Goal: Task Accomplishment & Management: Manage account settings

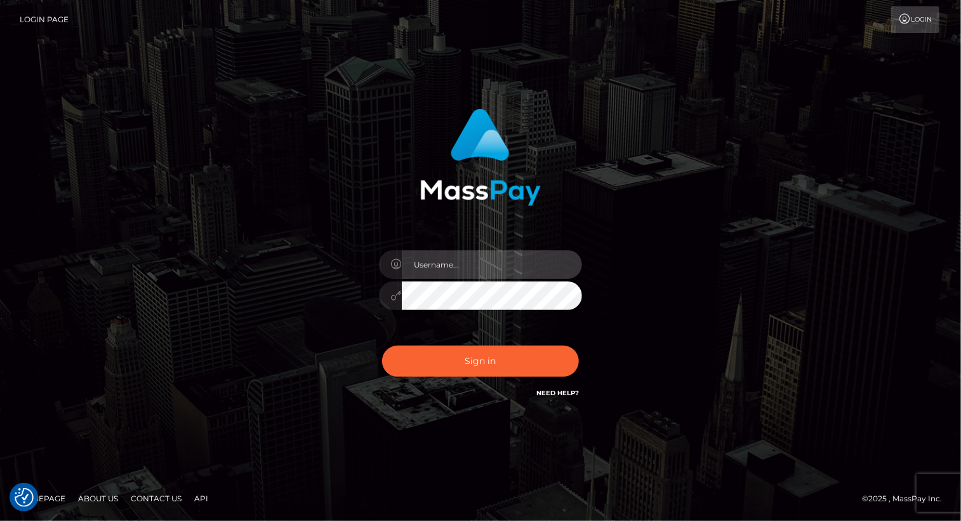
click at [466, 268] on input "text" at bounding box center [492, 264] width 180 height 29
type input "Arlene.luminaryplay"
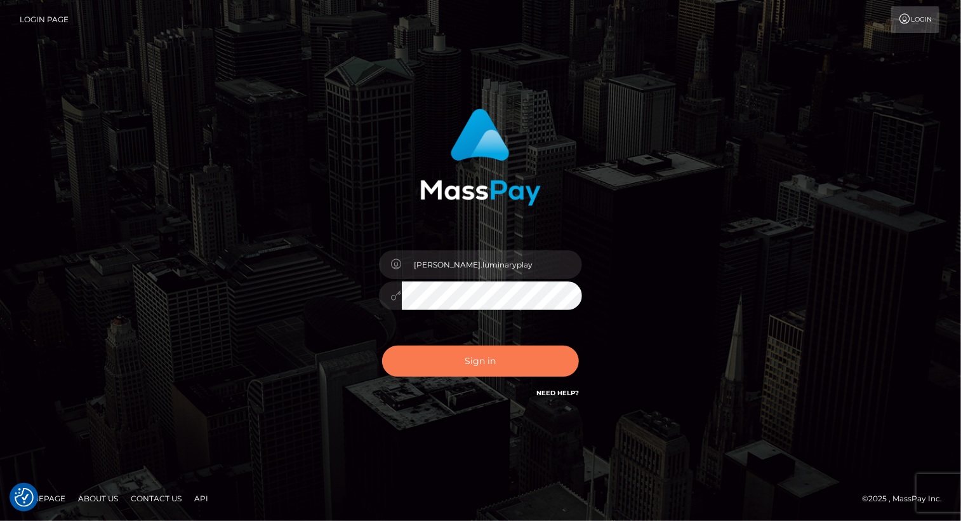
click at [464, 359] on button "Sign in" at bounding box center [480, 360] width 197 height 31
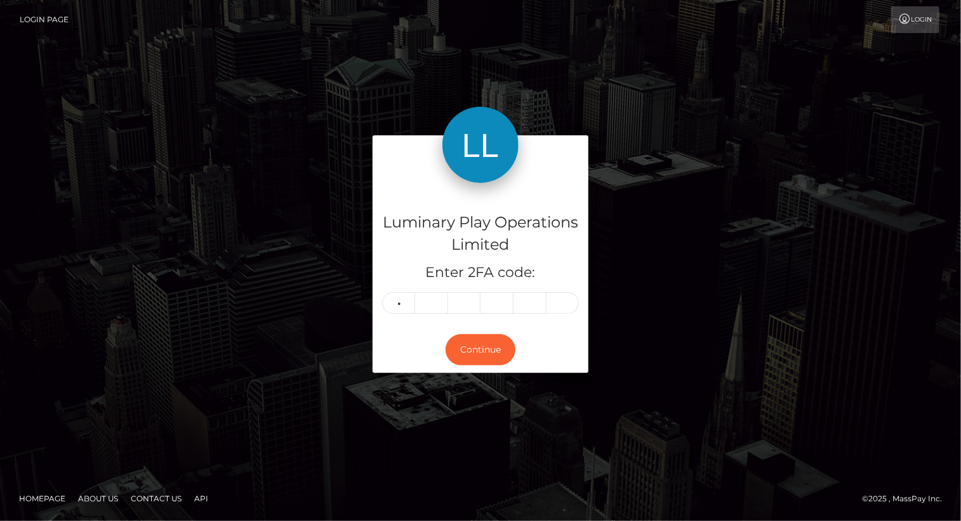
type input "7"
type input "6"
type input "4"
type input "6"
type input "1"
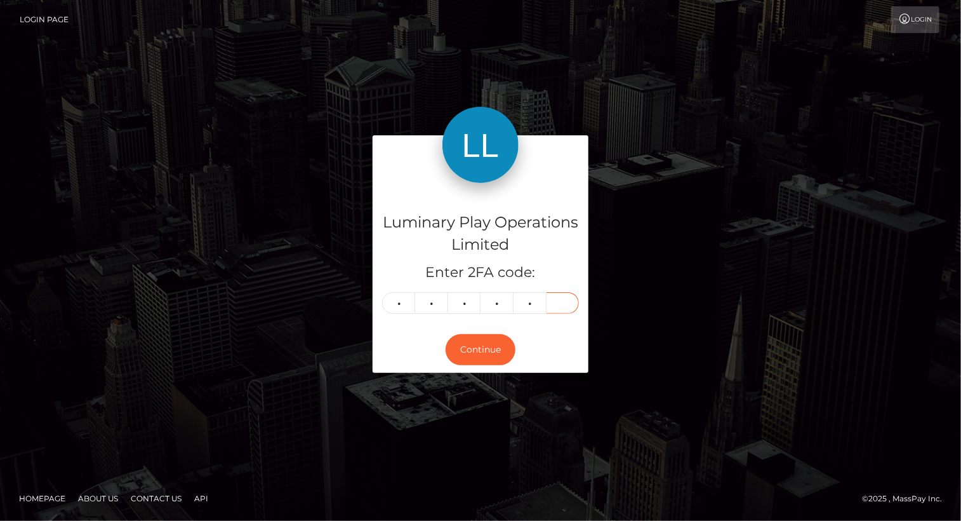
type input "6"
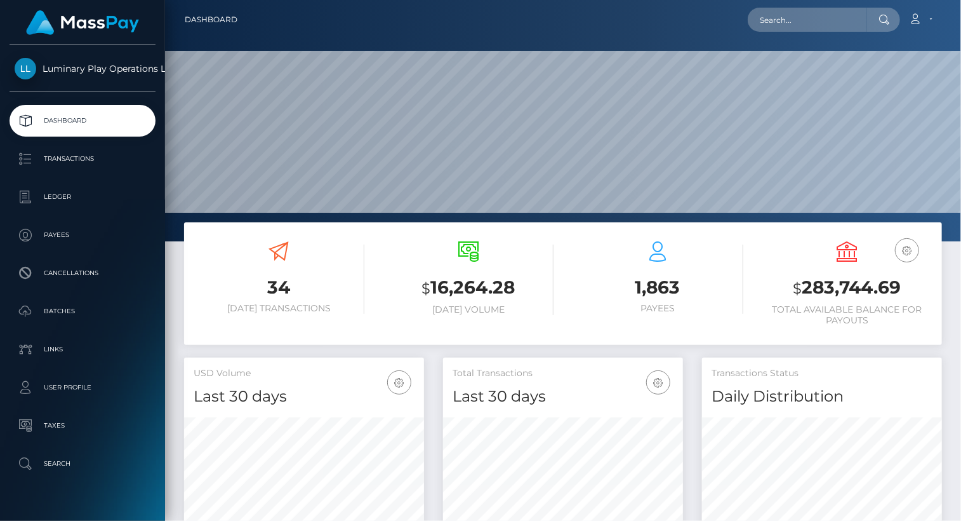
scroll to position [225, 239]
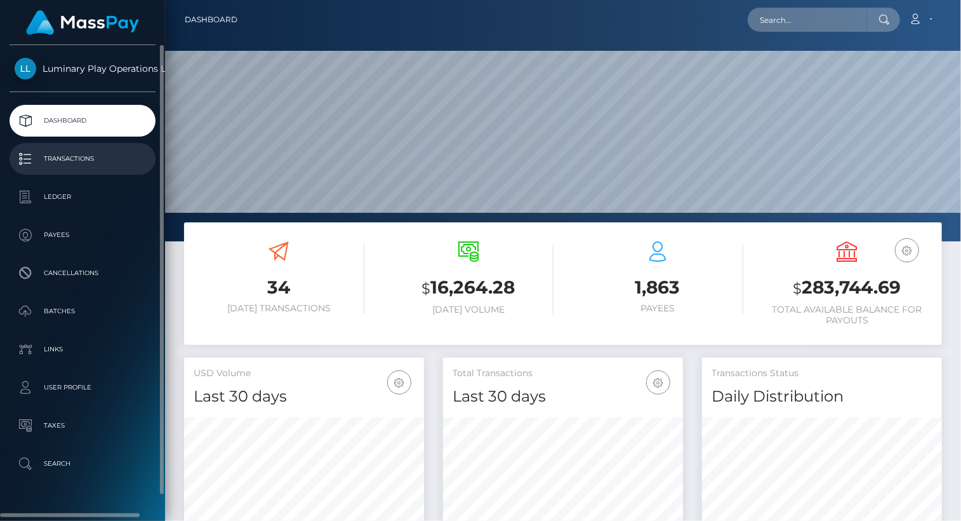
click at [76, 157] on p "Transactions" at bounding box center [83, 158] width 136 height 19
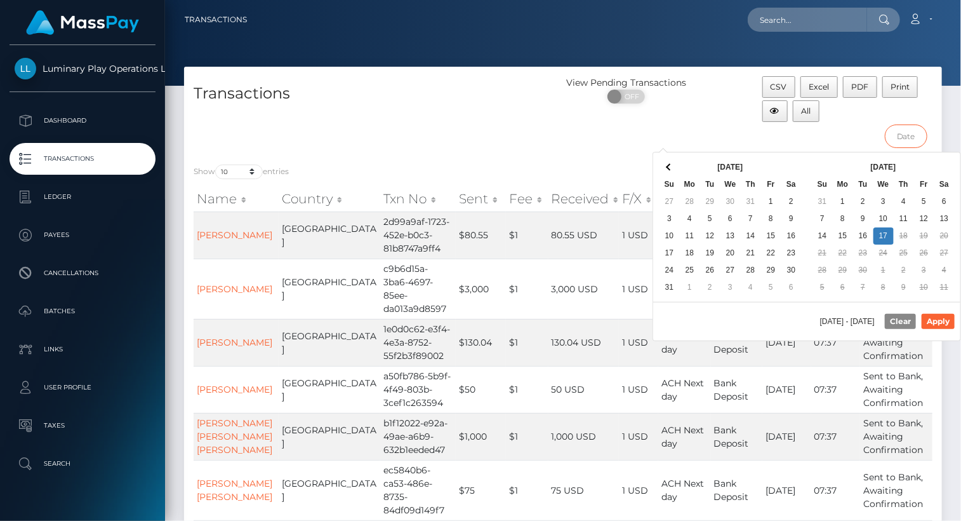
click at [907, 131] on input "text" at bounding box center [906, 135] width 43 height 23
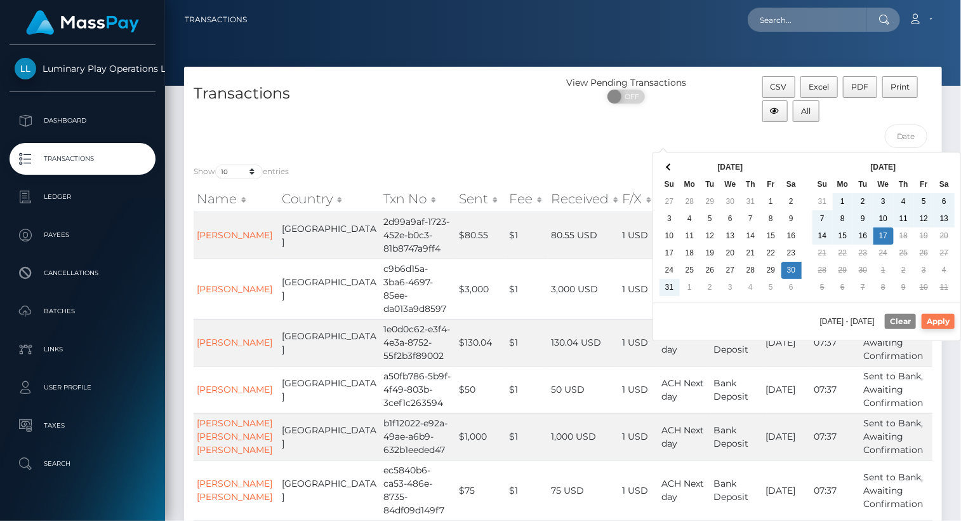
click at [943, 322] on button "Apply" at bounding box center [938, 321] width 33 height 15
type input "08/30/2025 - 09/17/2025"
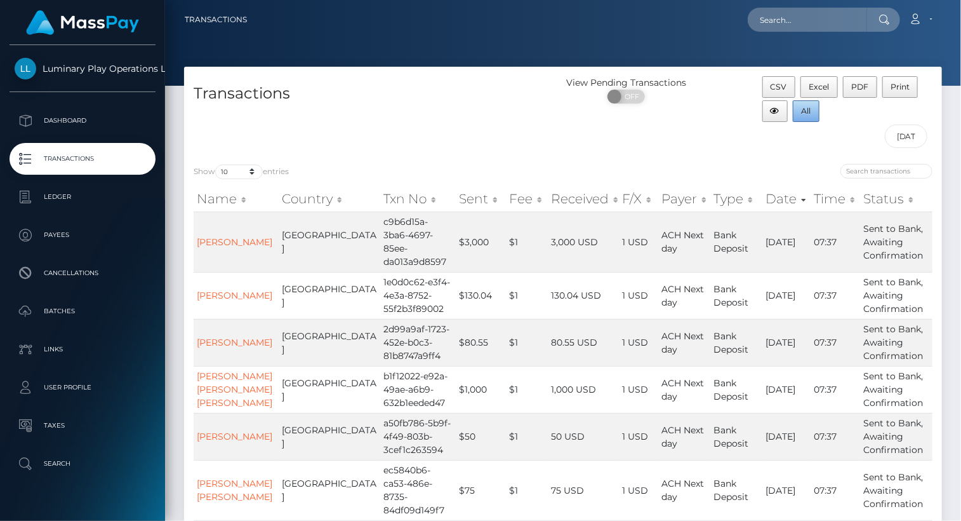
click at [805, 109] on span "All" at bounding box center [807, 111] width 10 height 10
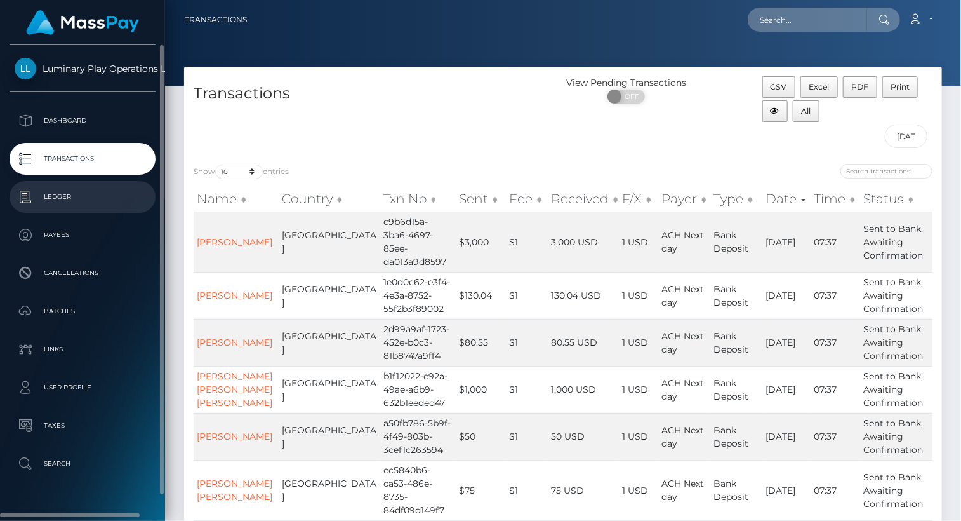
click at [63, 197] on p "Ledger" at bounding box center [83, 196] width 136 height 19
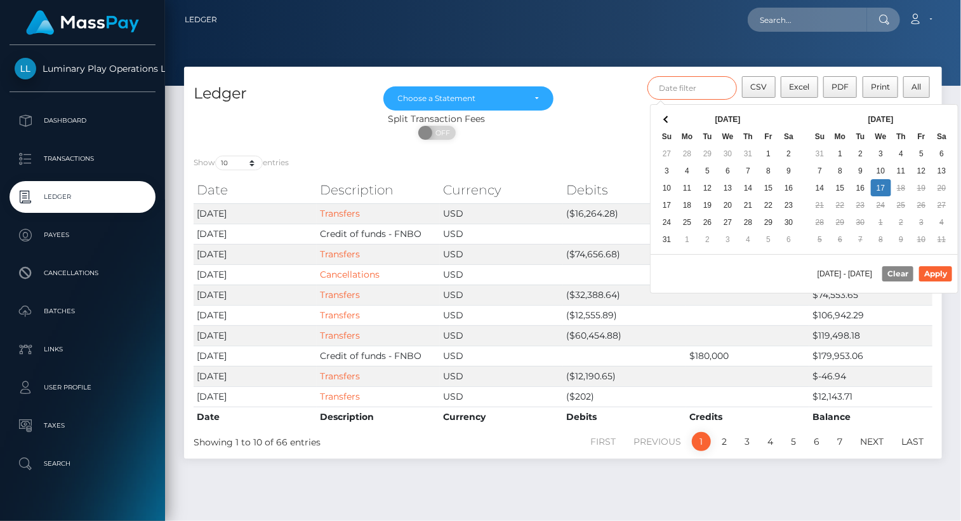
click at [690, 91] on input "text" at bounding box center [693, 87] width 90 height 23
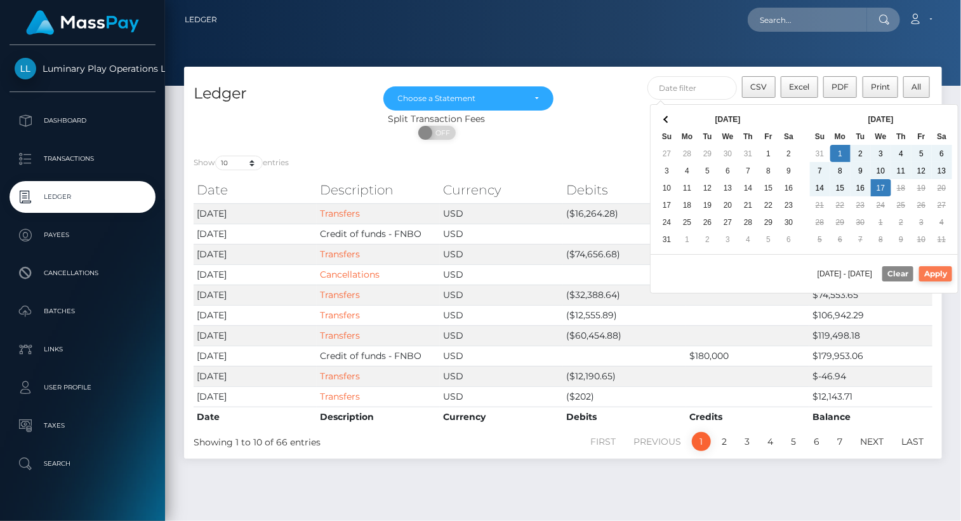
click at [933, 269] on button "Apply" at bounding box center [935, 273] width 33 height 15
type input "[DATE] - [DATE]"
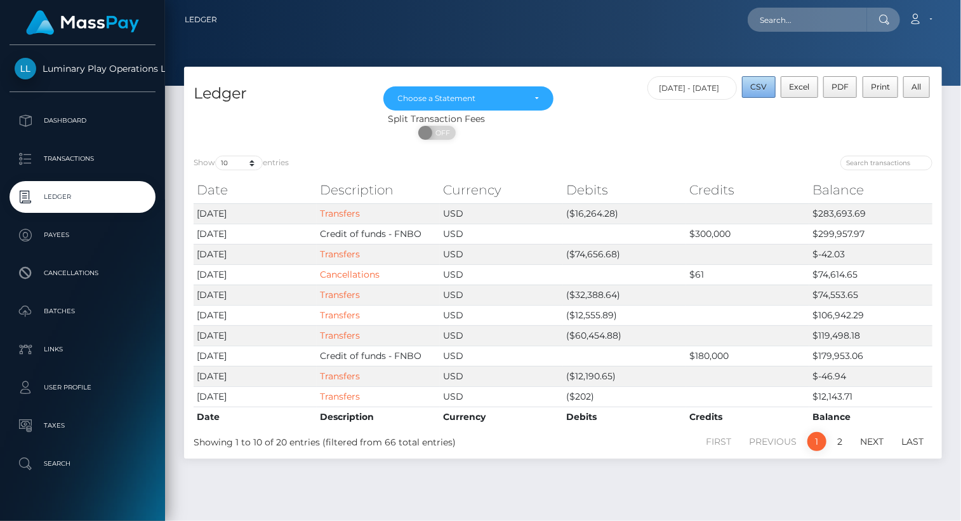
click at [765, 87] on span "CSV" at bounding box center [759, 87] width 17 height 10
click at [531, 96] on div "Choose a Statement" at bounding box center [469, 98] width 142 height 10
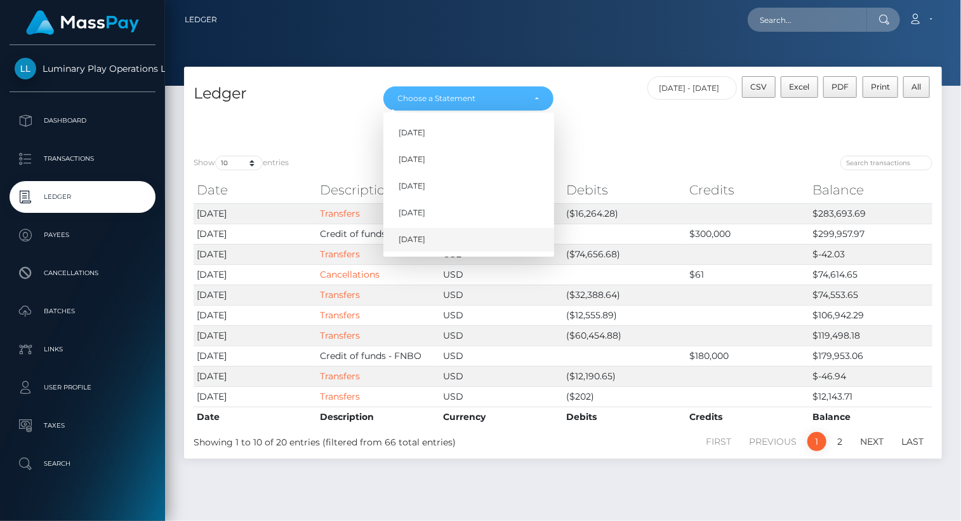
click at [425, 234] on span "[DATE]" at bounding box center [412, 239] width 27 height 11
select select "[DATE]"
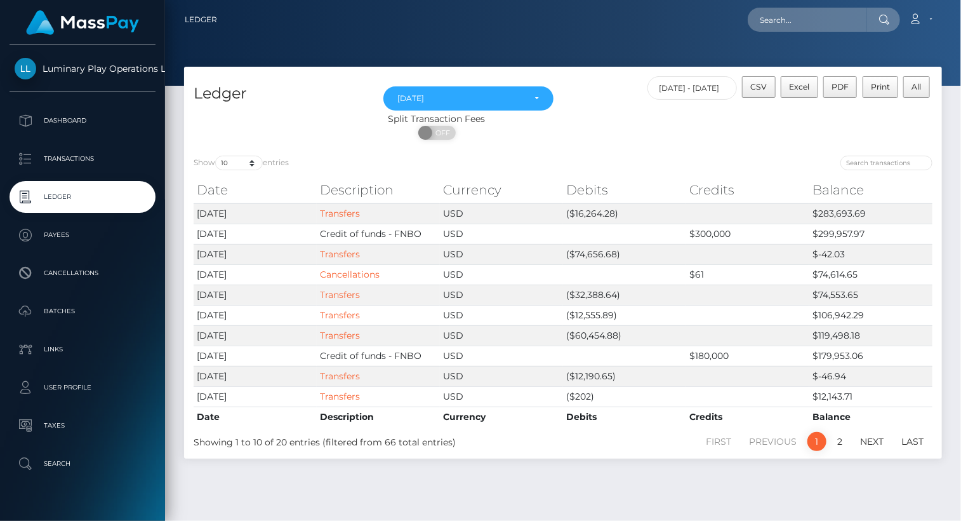
click at [558, 27] on div "Loading... Loading... Account Edit Profile Logout" at bounding box center [584, 19] width 714 height 27
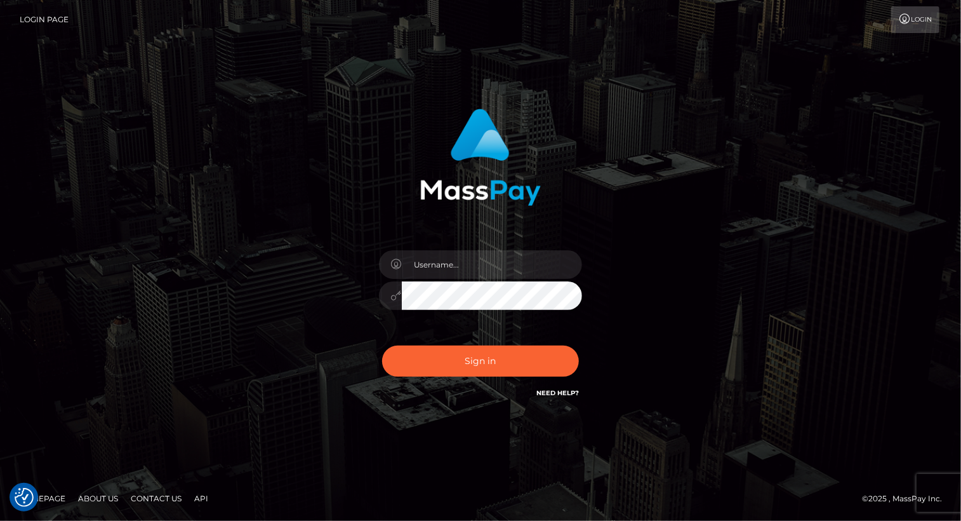
click at [312, 70] on div "Sign in" at bounding box center [480, 261] width 961 height 514
